Goal: Task Accomplishment & Management: Use online tool/utility

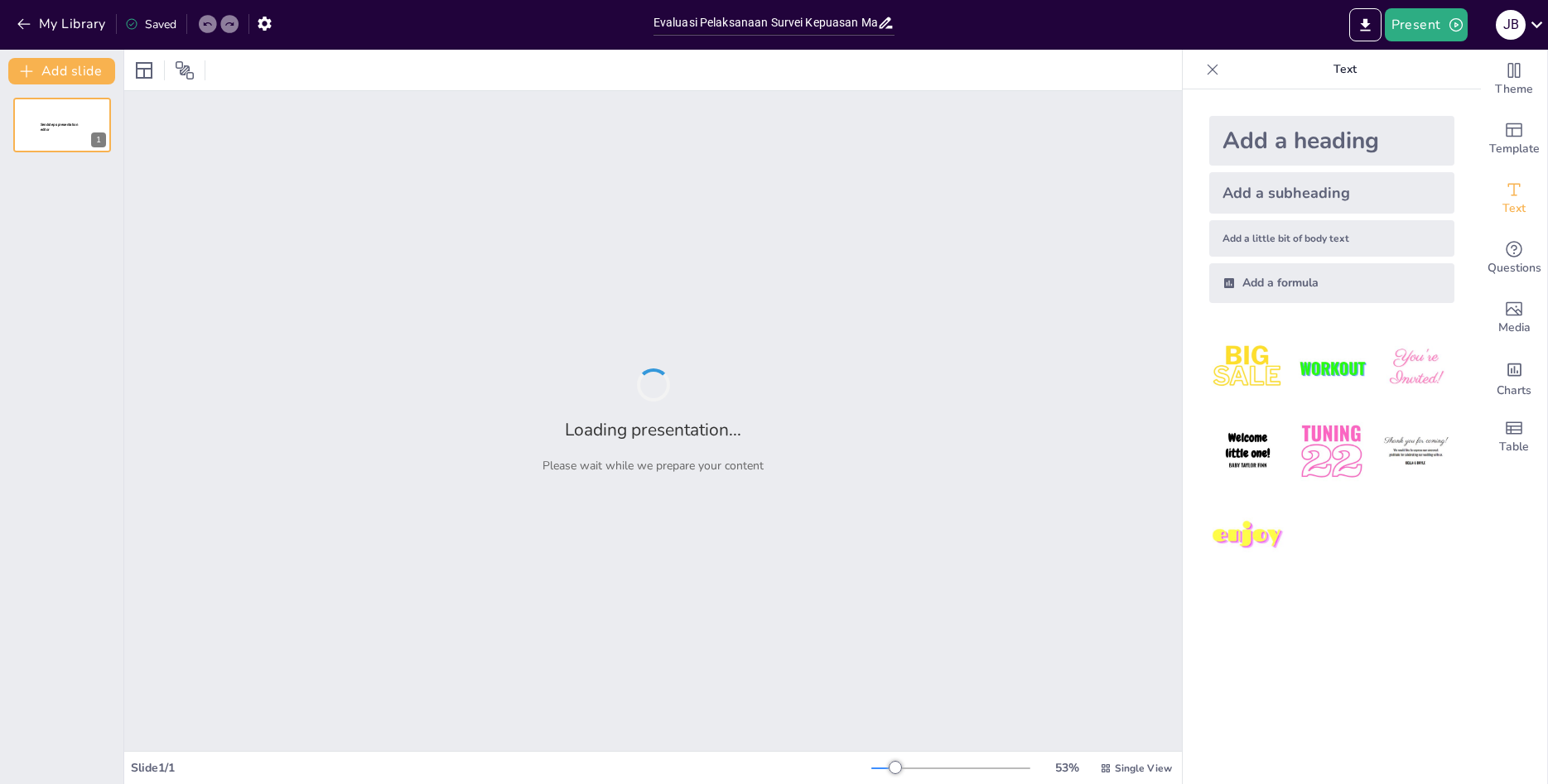
type input "Evaluasi Pelaksanaan Survei Kepuasan Masyarakat KPPBC TMP B Medan Triwulan III …"
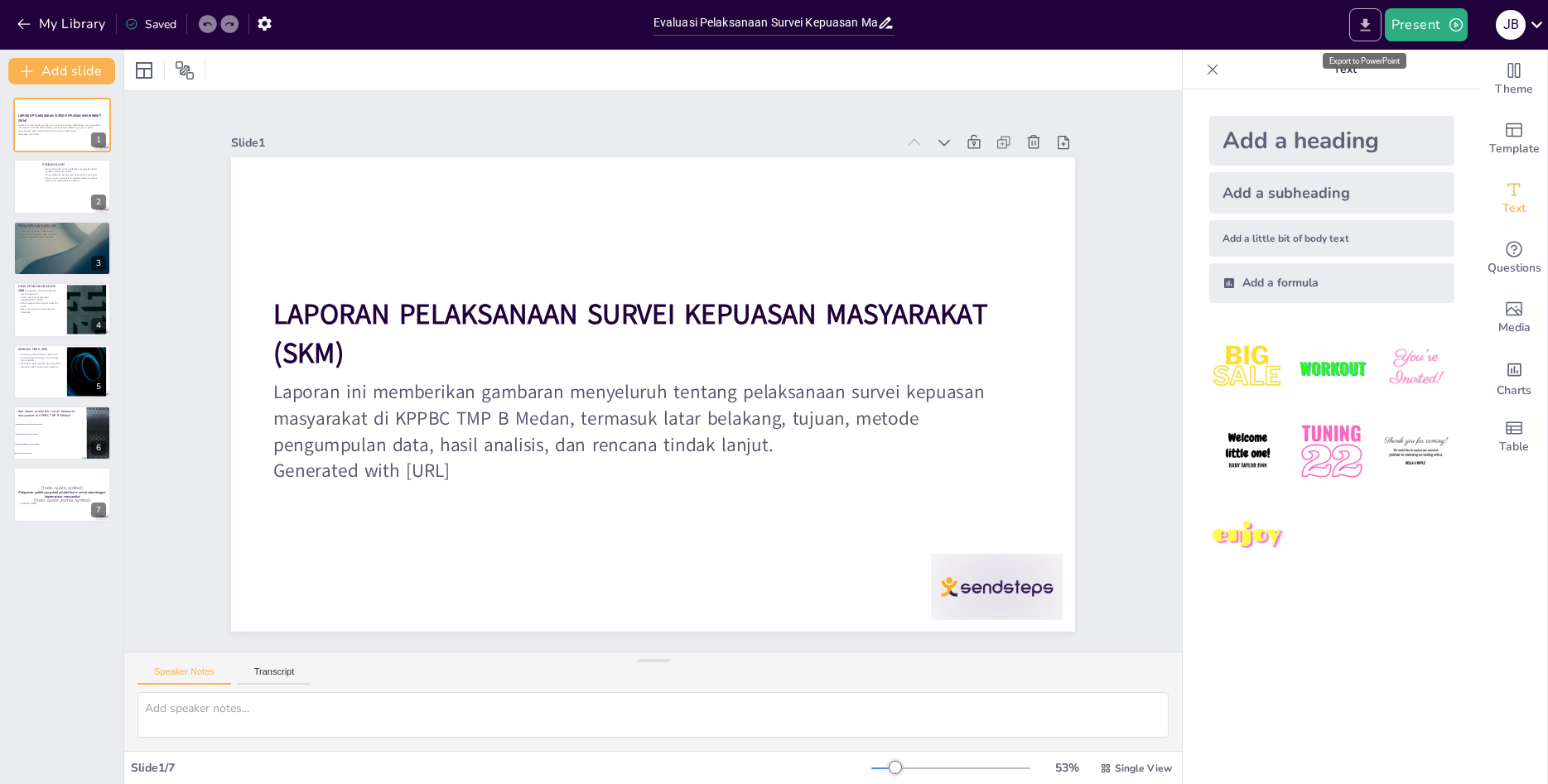
click at [1364, 34] on button "Export to PowerPoint" at bounding box center [1365, 24] width 32 height 33
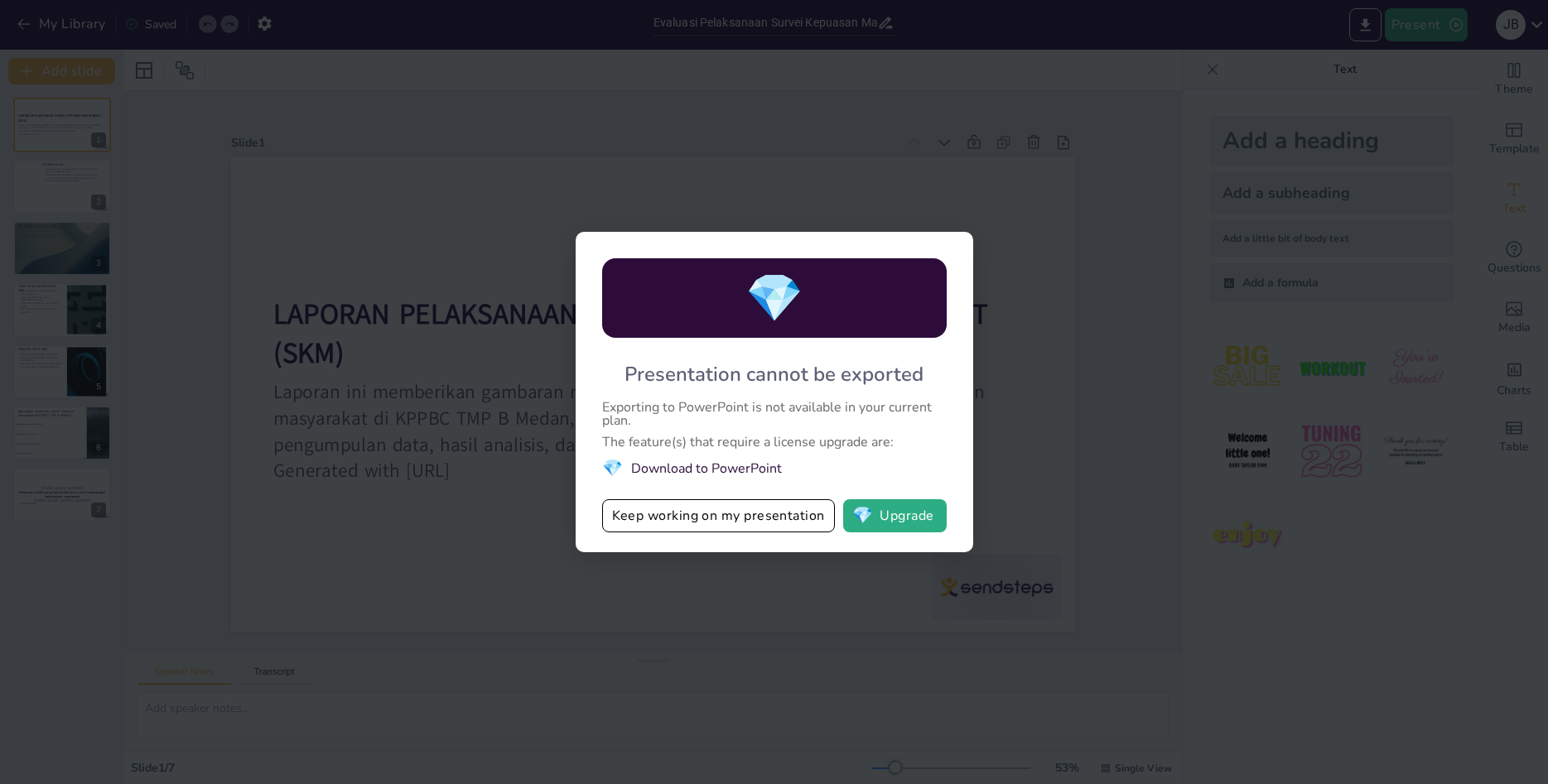
click at [731, 468] on li "💎 Download to PowerPoint" at bounding box center [774, 468] width 344 height 22
click at [652, 469] on li "💎 Download to PowerPoint" at bounding box center [774, 468] width 344 height 22
click at [712, 525] on button "Keep working on my presentation" at bounding box center [719, 516] width 233 height 33
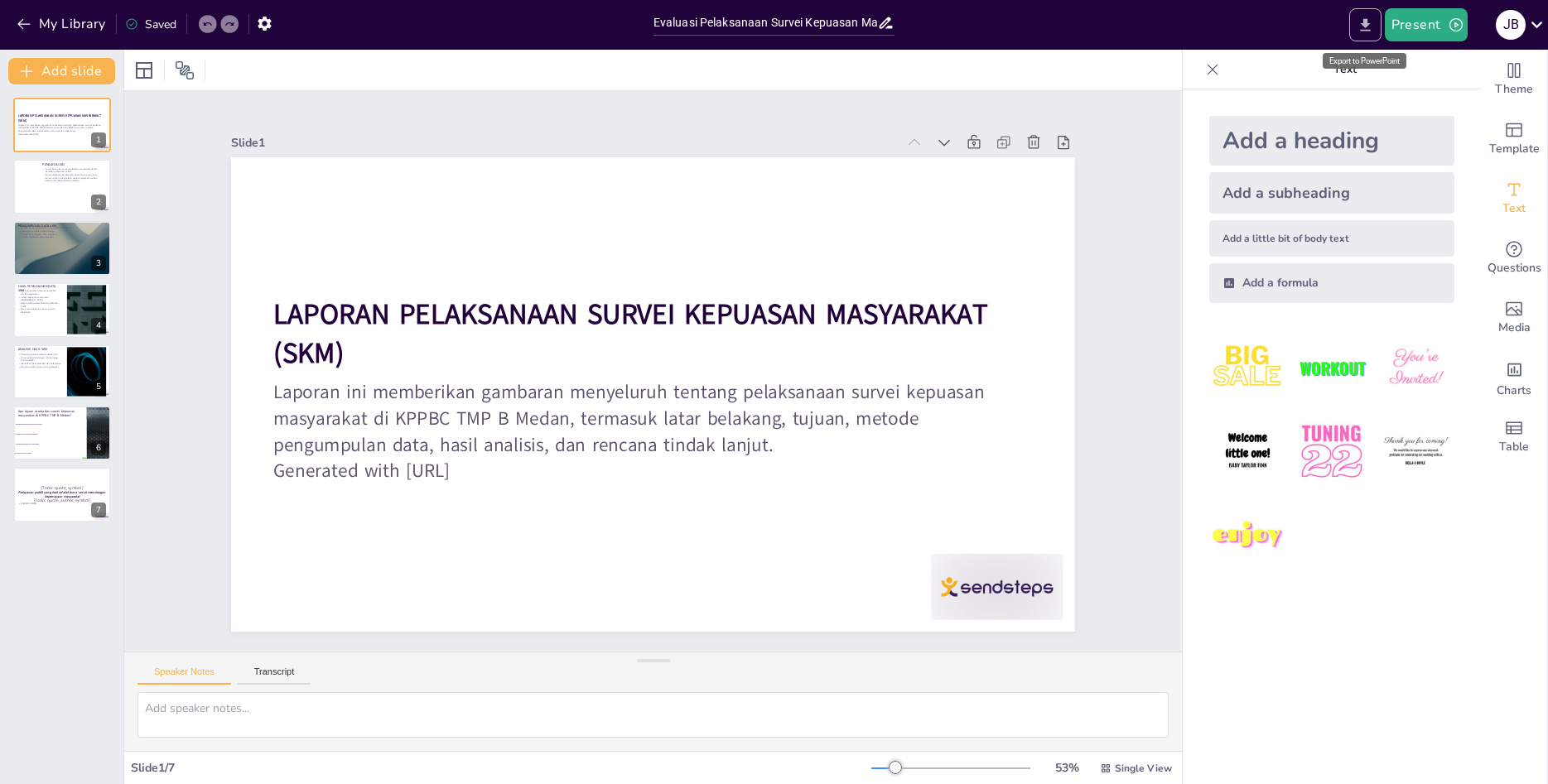
click at [1372, 22] on icon "Export to PowerPoint" at bounding box center [1365, 25] width 18 height 18
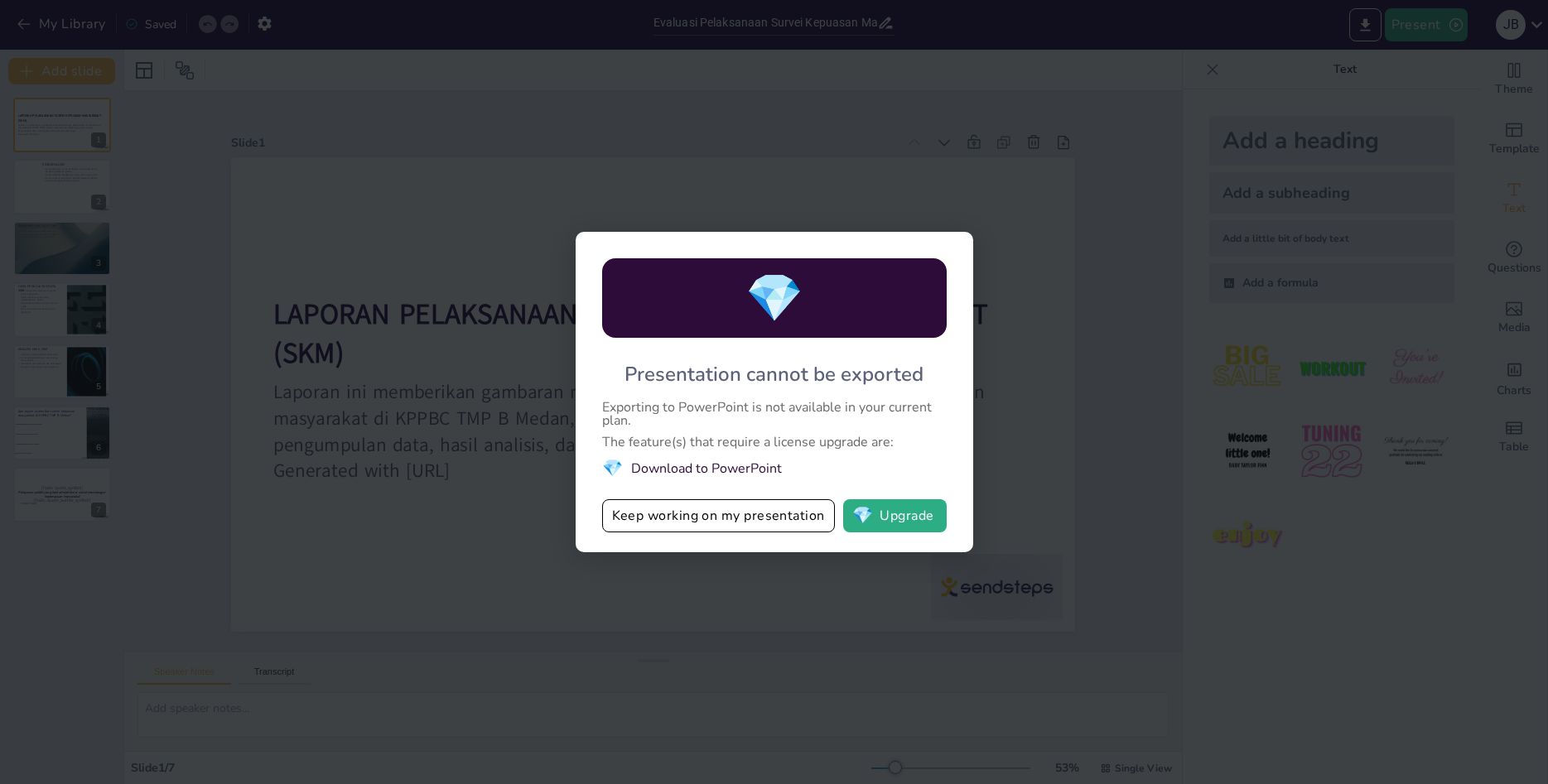
click at [741, 475] on li "💎 Download to PowerPoint" at bounding box center [774, 468] width 344 height 22
click at [753, 391] on div "💎 Presentation cannot be exported Exporting to PowerPoint is not available in y…" at bounding box center [774, 392] width 398 height 321
click at [762, 521] on button "Keep working on my presentation" at bounding box center [719, 516] width 233 height 33
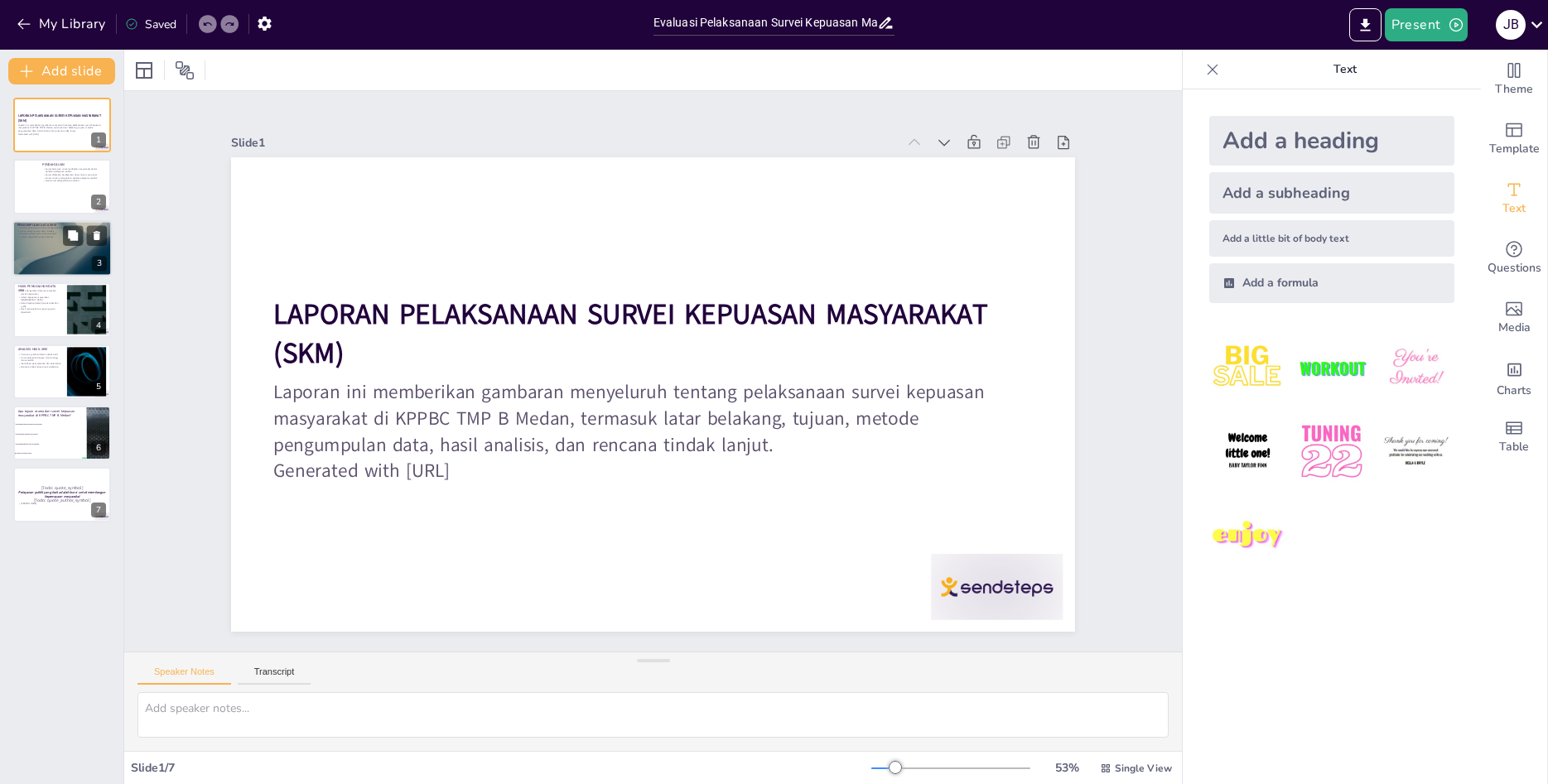
checkbox input "true"
click at [39, 249] on div at bounding box center [63, 248] width 100 height 57
type textarea "Metode pengumpulan data melalui kuesioner memungkinkan responden untuk memberik…"
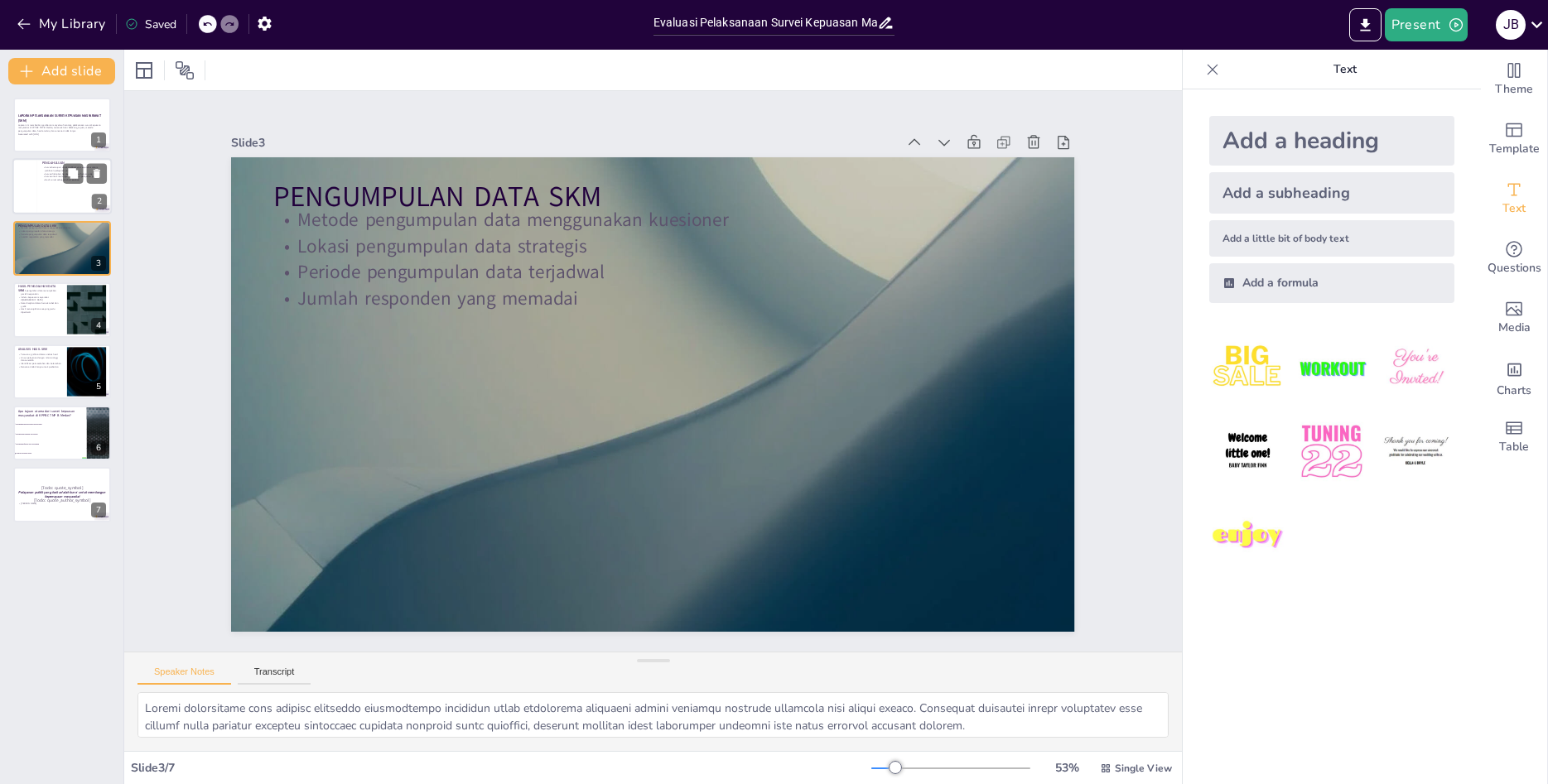
checkbox input "true"
click at [54, 171] on p "Survei bertujuan untuk melibatkan masyarakat dalam penilaian pelayanan publik" at bounding box center [74, 169] width 65 height 6
type textarea "Partisipasi masyarakat dalam survei ini sangat penting karena dapat memberikan …"
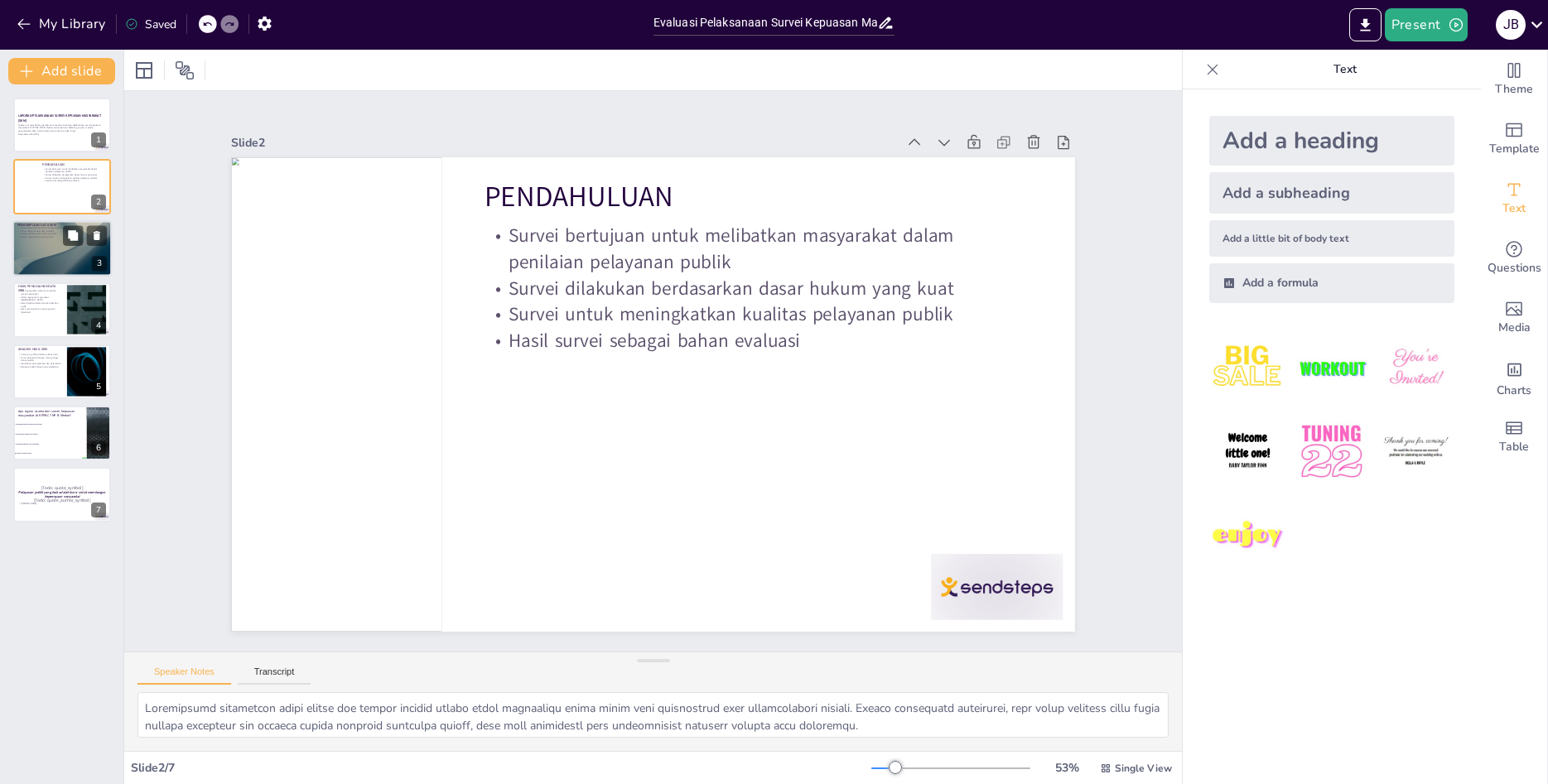
checkbox input "true"
click at [84, 252] on div at bounding box center [63, 248] width 100 height 57
type textarea "Metode pengumpulan data melalui kuesioner memungkinkan responden untuk memberik…"
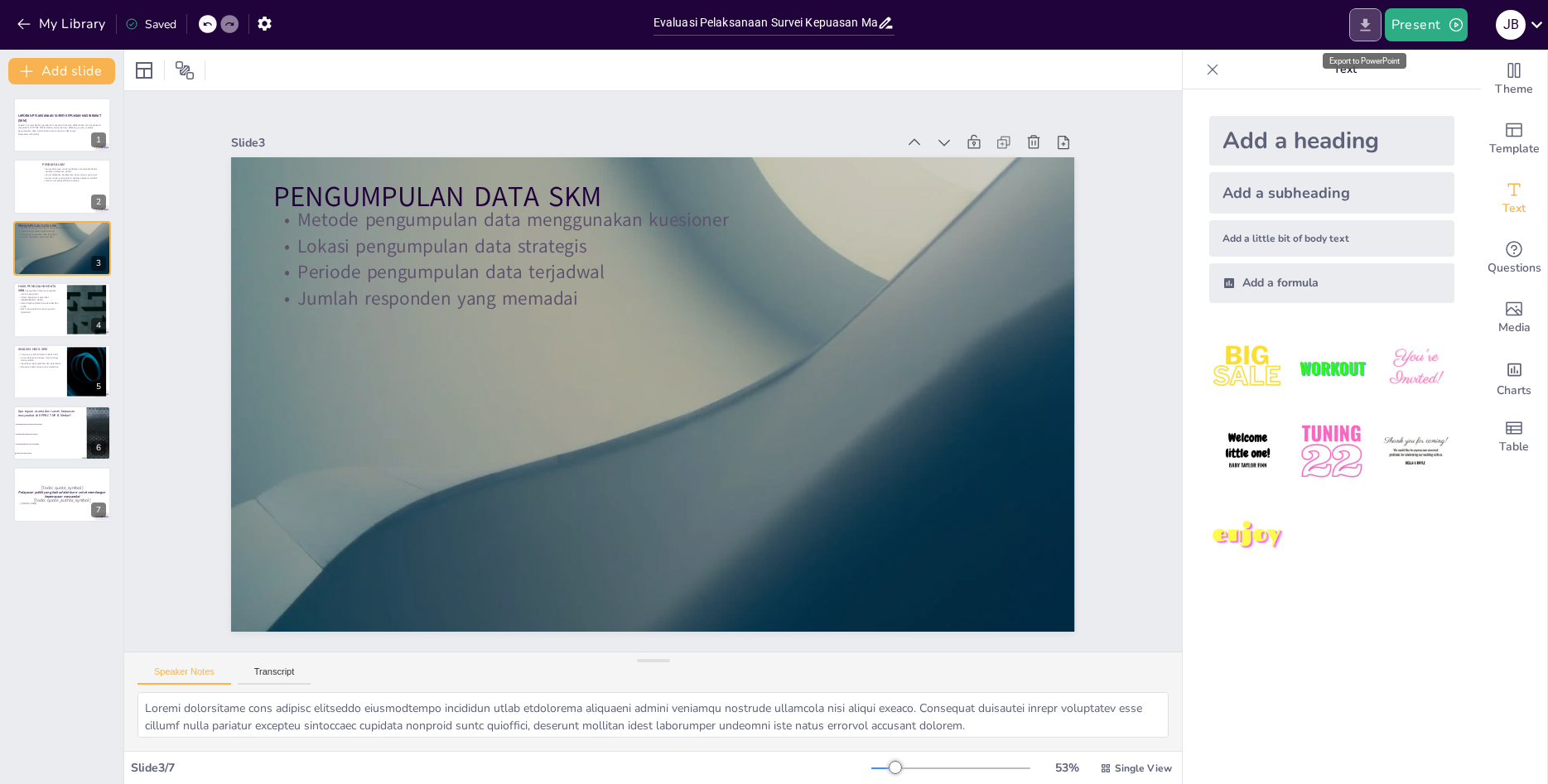
click at [1361, 29] on icon "Export to PowerPoint" at bounding box center [1365, 25] width 18 height 18
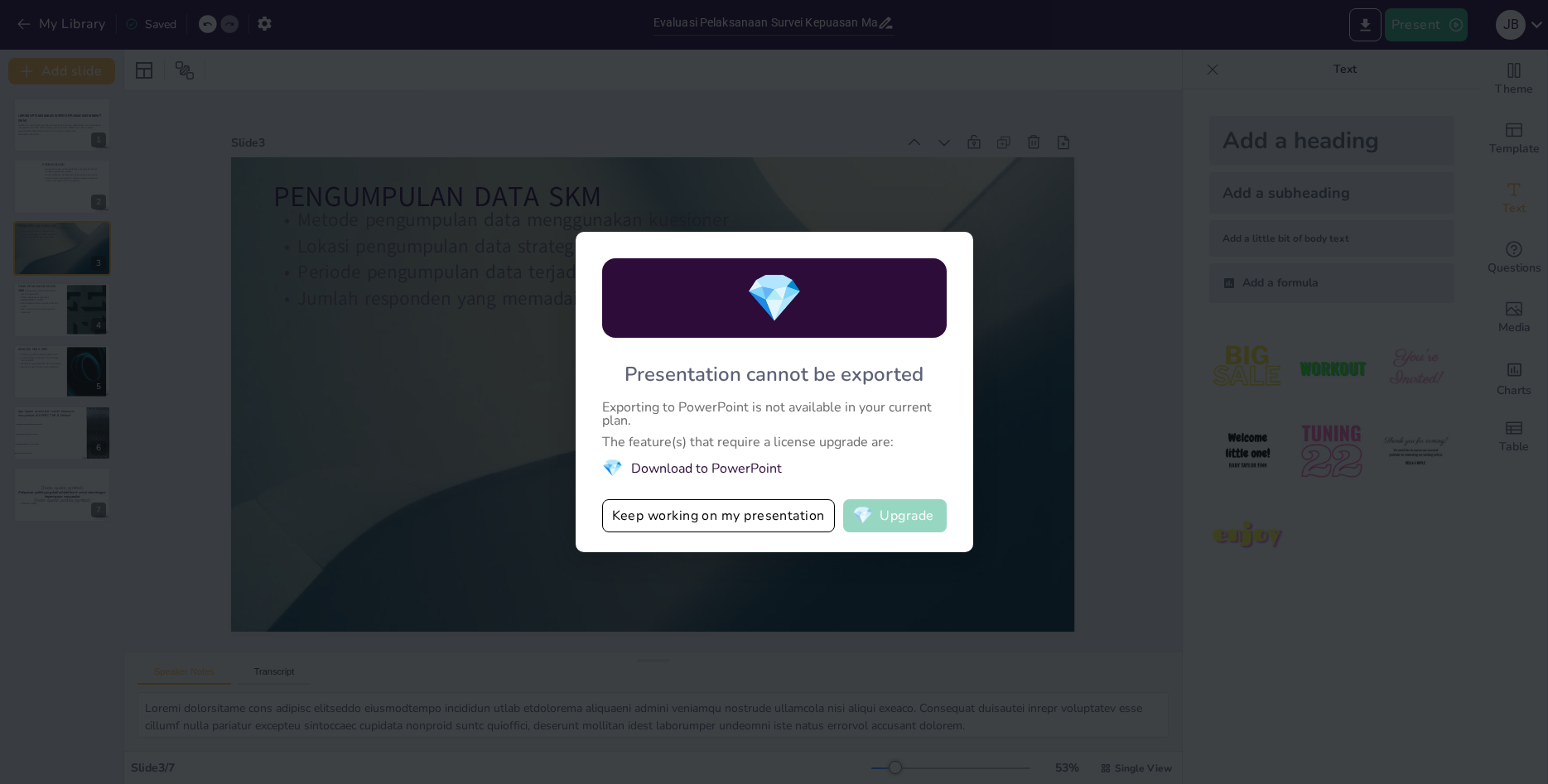
click at [917, 514] on button "💎 Upgrade" at bounding box center [895, 516] width 104 height 33
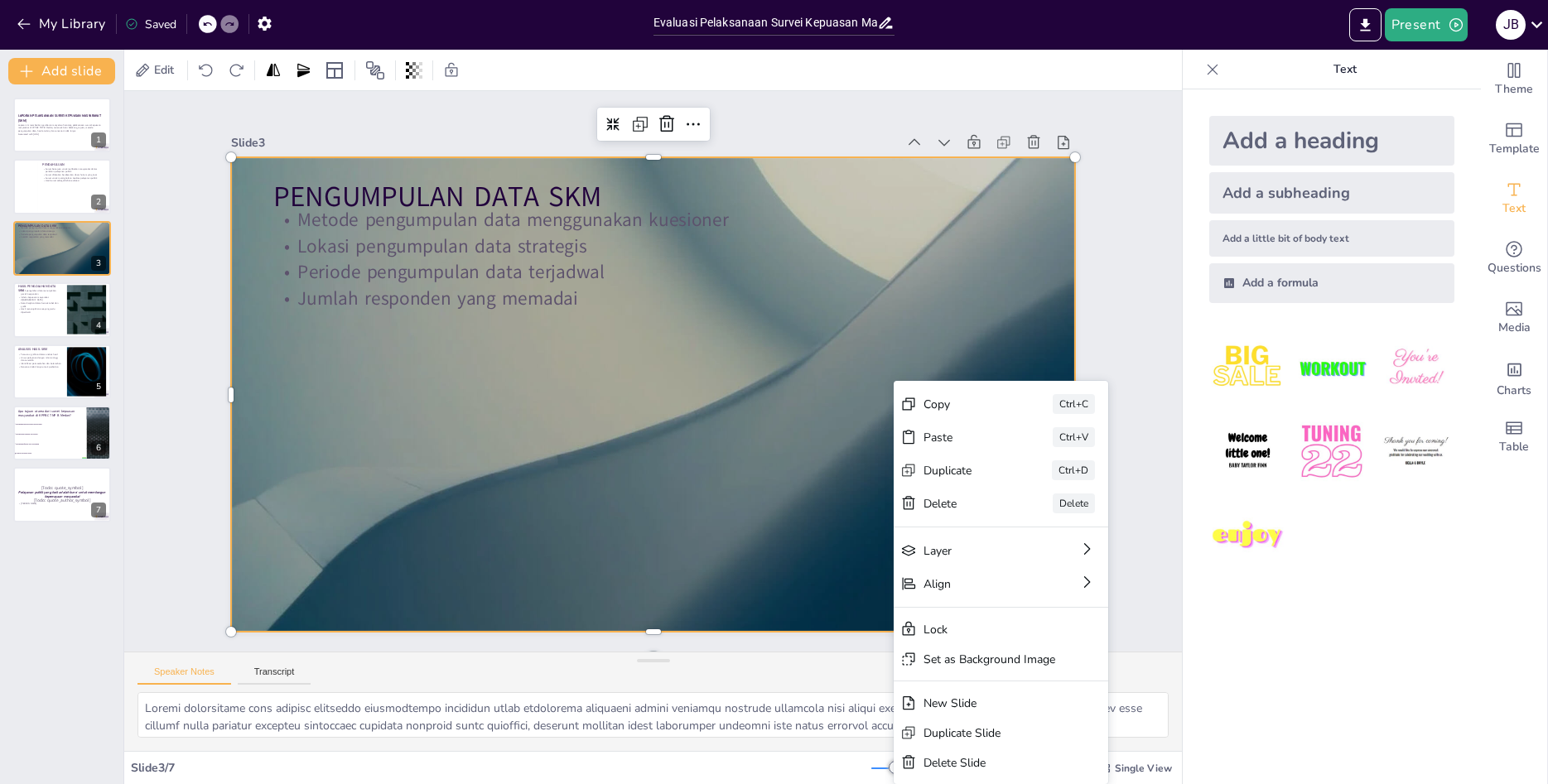
click at [1389, 572] on div at bounding box center [1332, 453] width 272 height 272
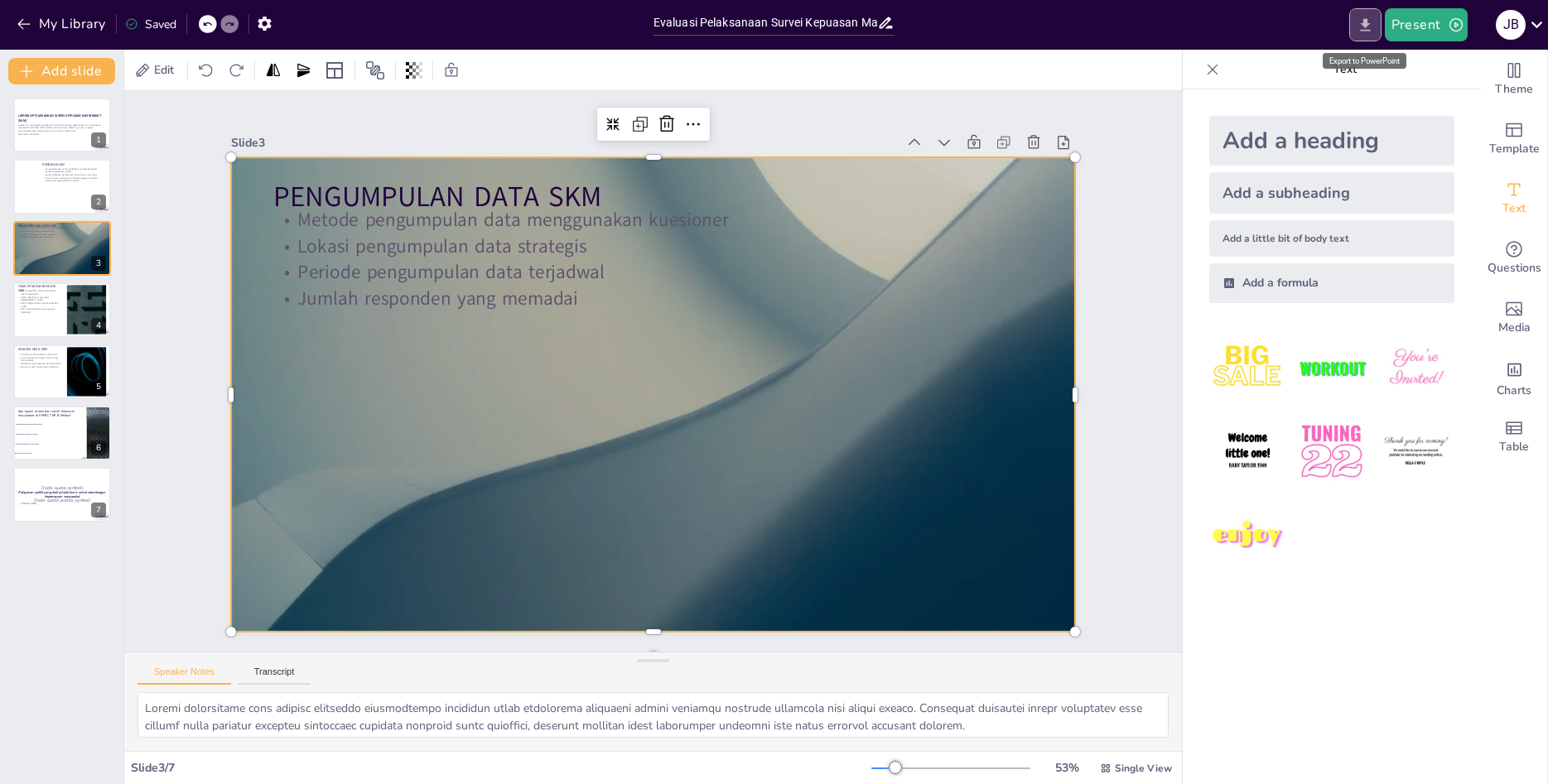
click at [1364, 30] on icon "Export to PowerPoint" at bounding box center [1365, 25] width 18 height 18
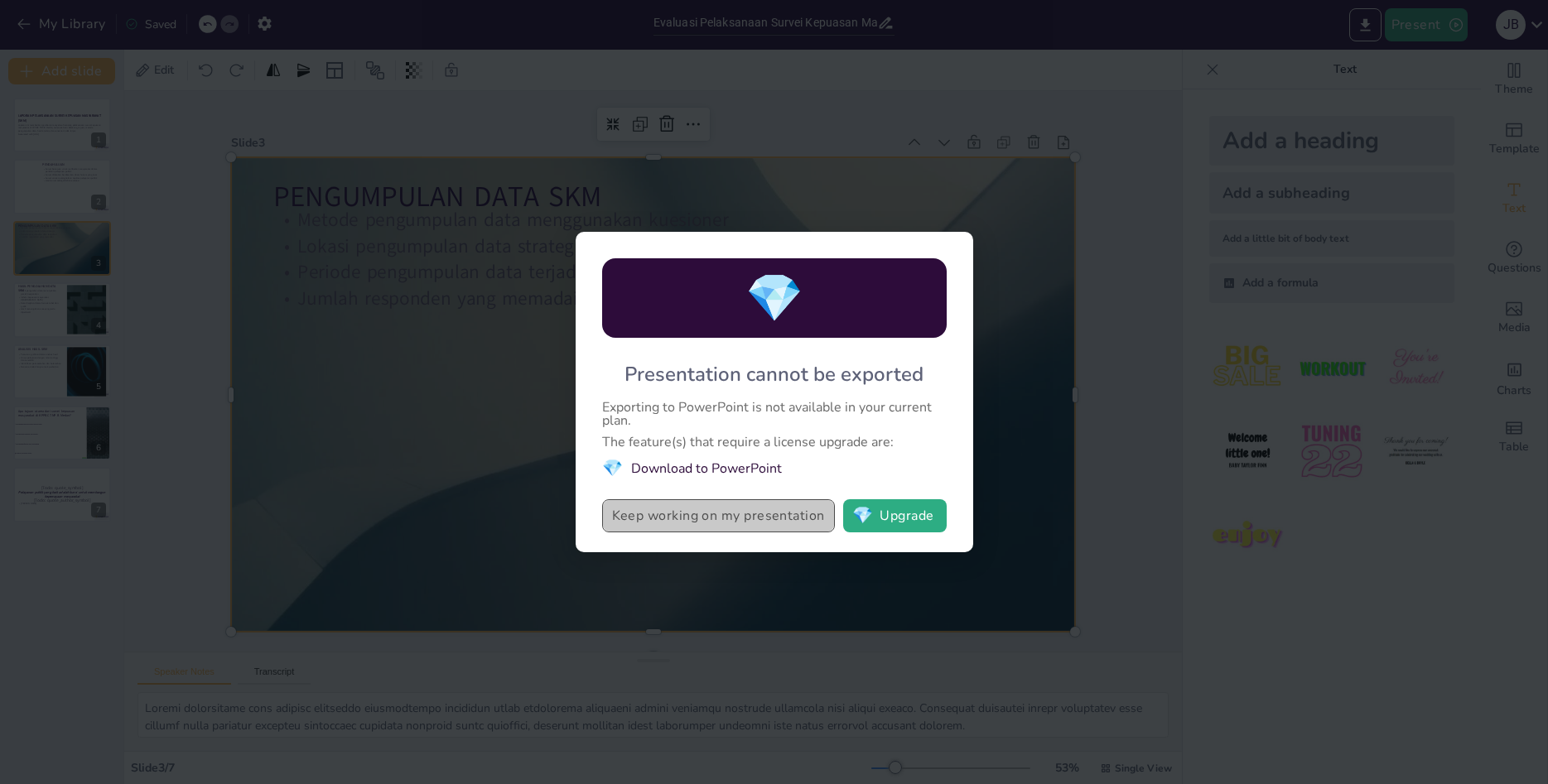
click at [766, 520] on button "Keep working on my presentation" at bounding box center [719, 516] width 233 height 33
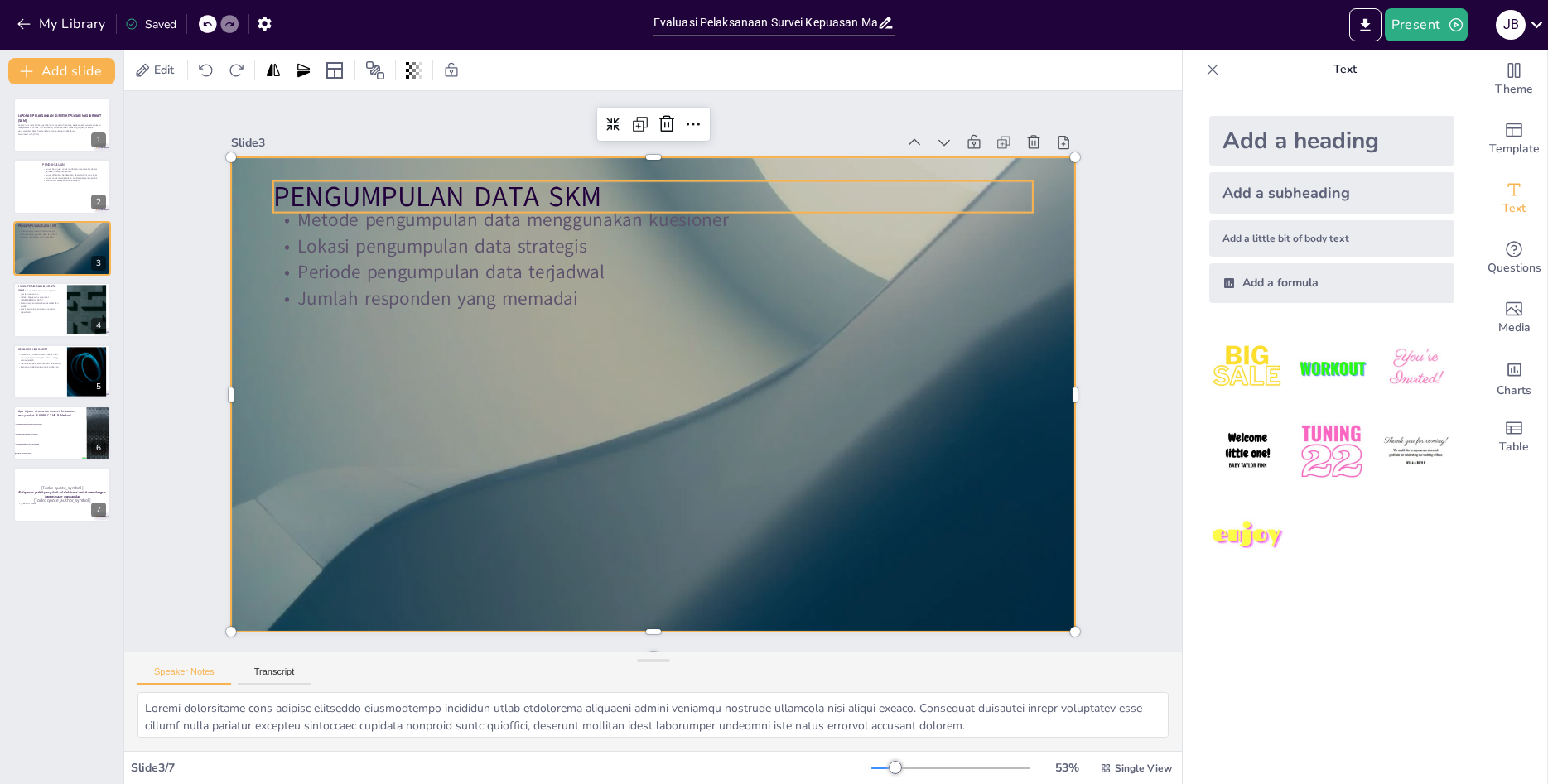
click at [301, 199] on p "PENGUMPULAN DATA SKM" at bounding box center [671, 196] width 760 height 118
click at [514, 199] on p "PENGUMPULAN DATA SKM" at bounding box center [783, 254] width 538 height 590
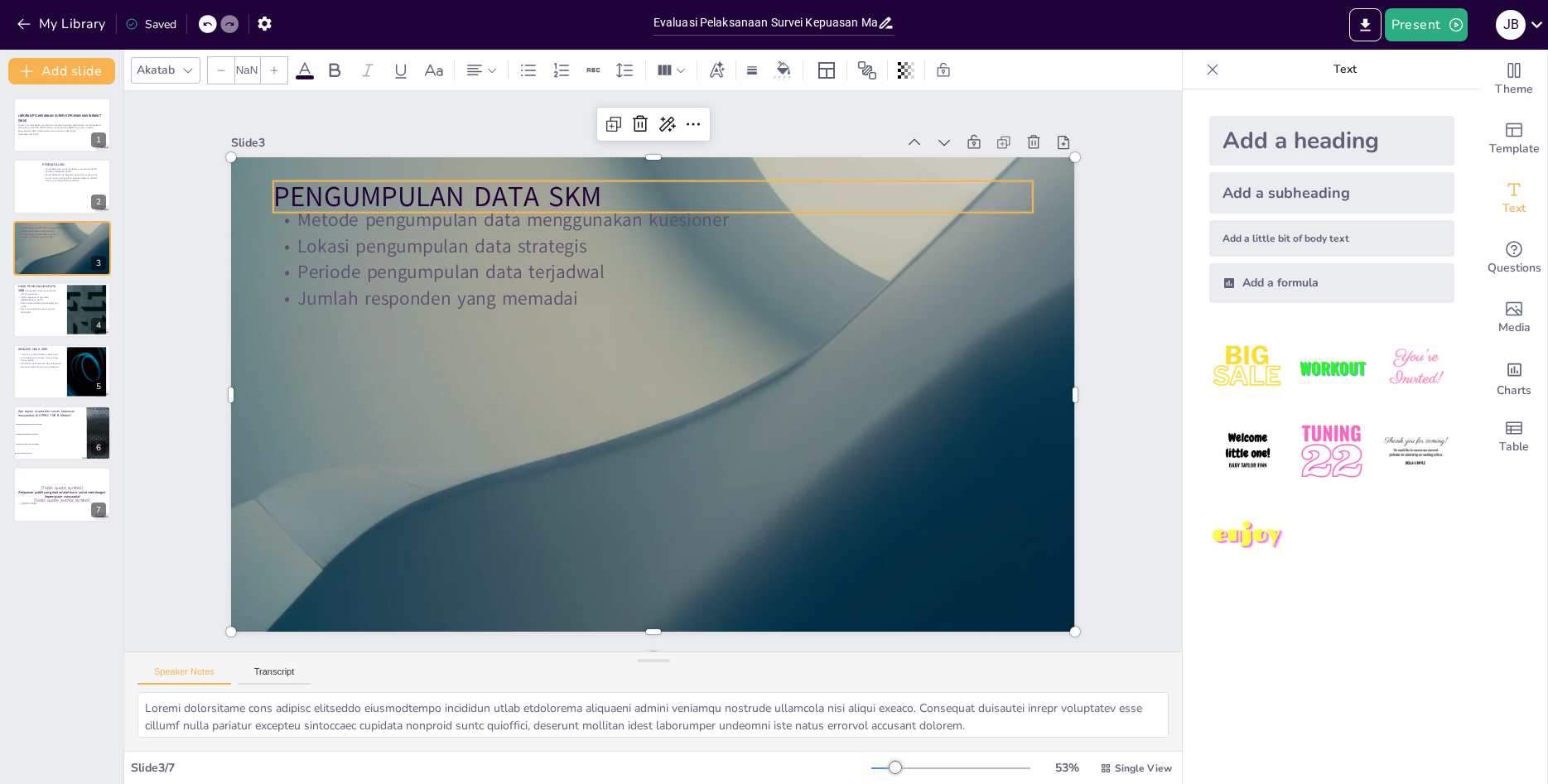
checkbox input "true"
type input "48"
checkbox input "true"
